Goal: Find specific page/section: Find specific page/section

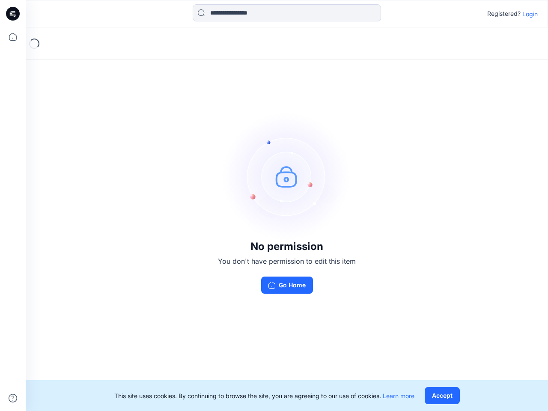
click at [274, 206] on img at bounding box center [287, 176] width 129 height 129
click at [13, 14] on icon at bounding box center [13, 14] width 3 height 0
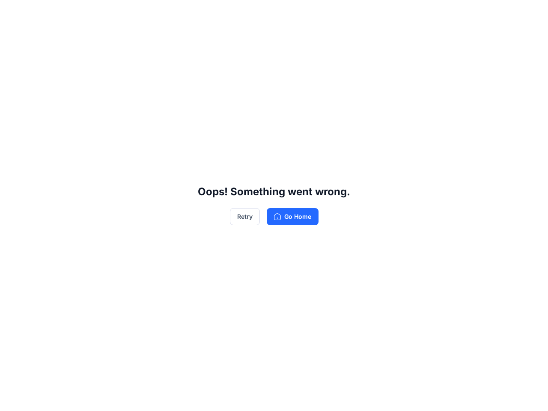
click at [13, 37] on div "Oops! Something went wrong. Retry Go Home" at bounding box center [274, 205] width 548 height 411
click at [13, 398] on div "Oops! Something went wrong. Retry Go Home" at bounding box center [274, 205] width 548 height 411
click at [287, 13] on div "Oops! Something went wrong. Retry Go Home" at bounding box center [274, 205] width 548 height 411
click at [530, 14] on div "Oops! Something went wrong. Retry Go Home" at bounding box center [274, 205] width 548 height 411
click at [442, 396] on div "Oops! Something went wrong. Retry Go Home" at bounding box center [274, 205] width 548 height 411
